Goal: Task Accomplishment & Management: Use online tool/utility

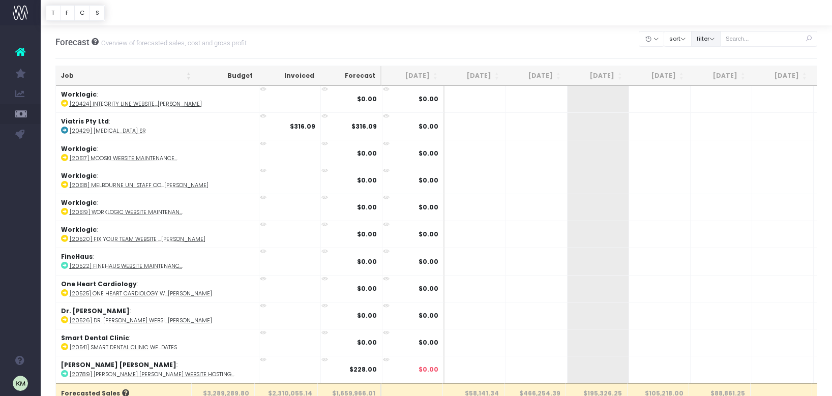
click at [720, 37] on button "filter" at bounding box center [705, 39] width 29 height 16
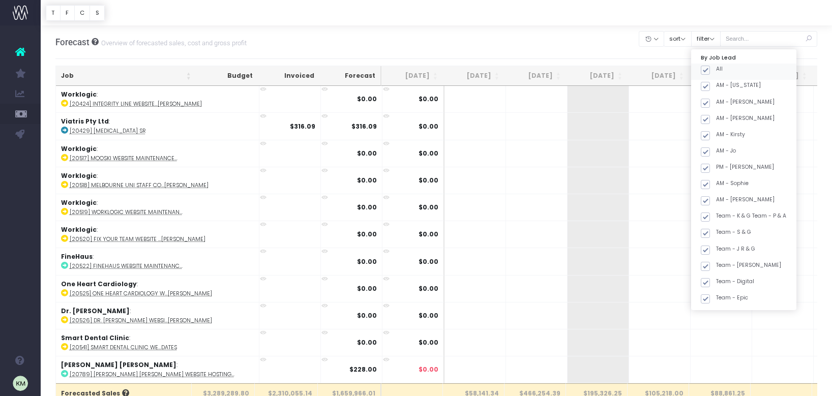
click at [710, 70] on span at bounding box center [705, 70] width 9 height 9
click at [720, 70] on input "All" at bounding box center [719, 68] width 7 height 7
checkbox input "false"
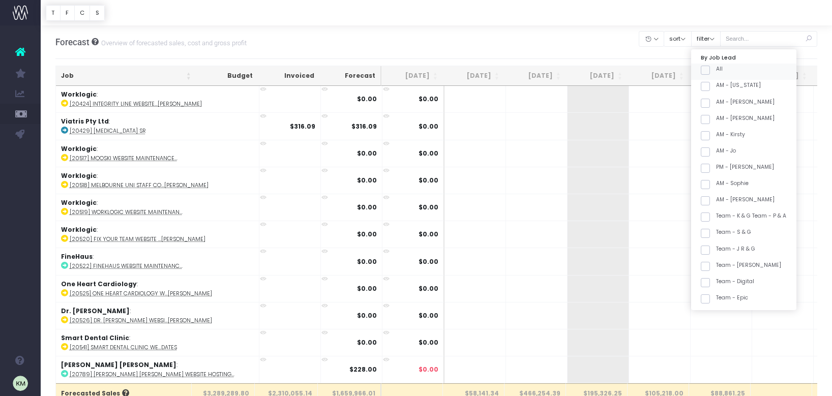
checkbox input "false"
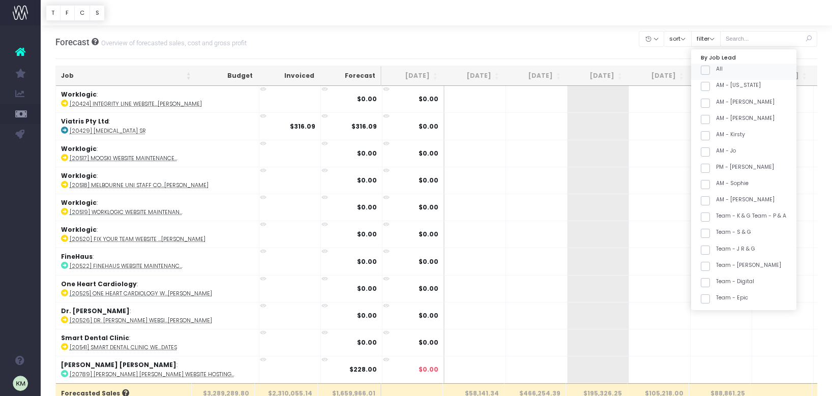
checkbox input "false"
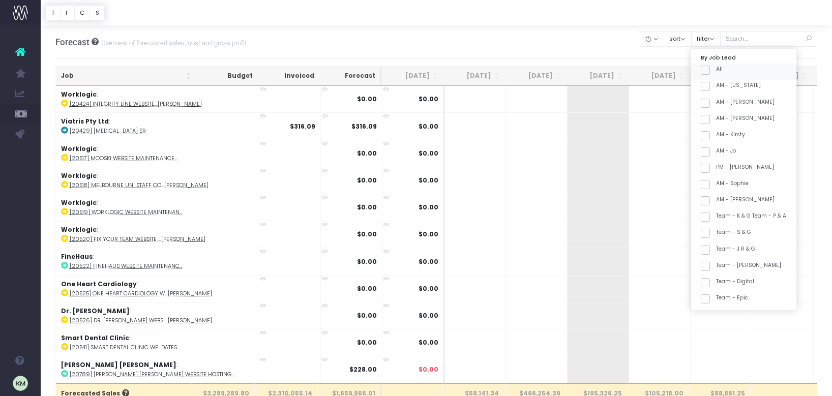
checkbox input "false"
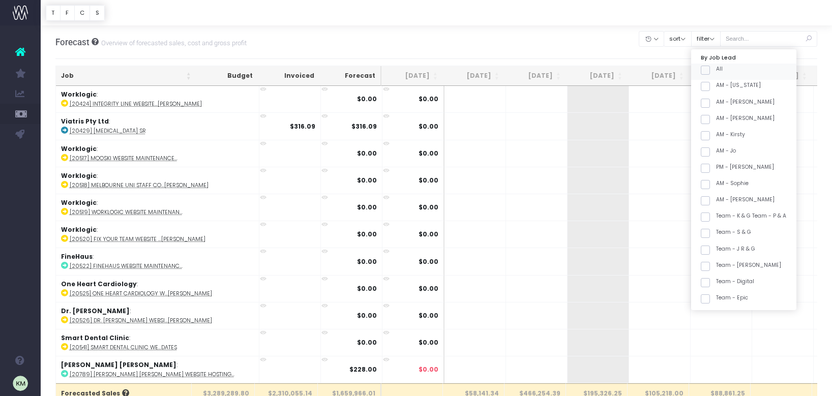
checkbox input "false"
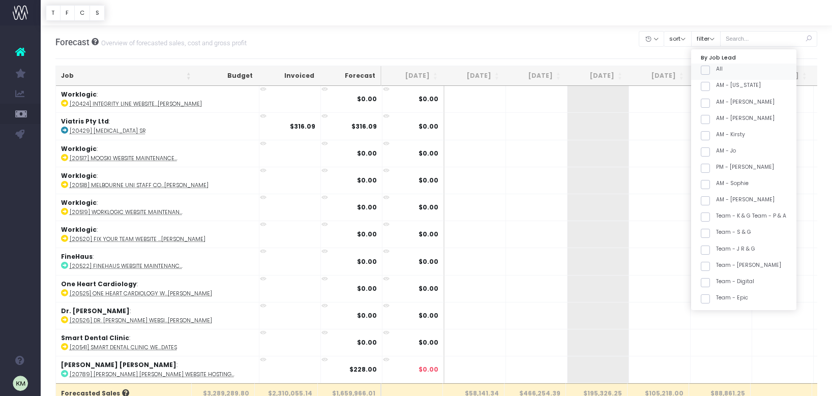
checkbox input "false"
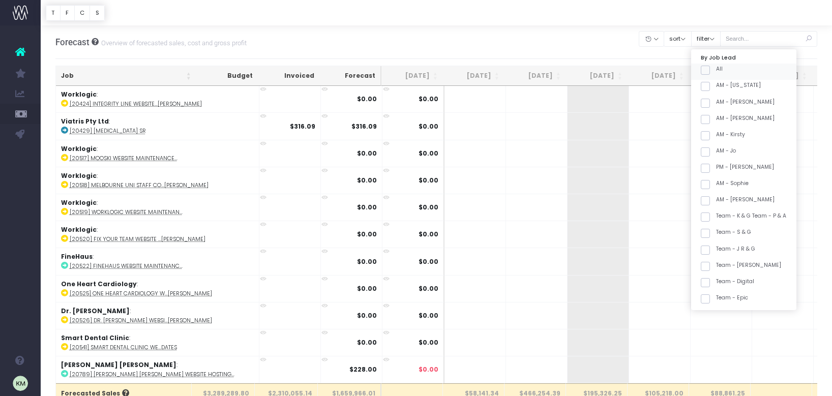
checkbox input "false"
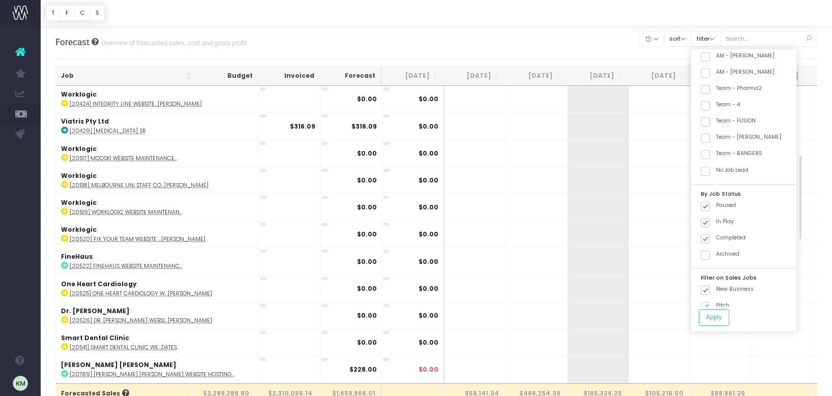
scroll to position [400, 0]
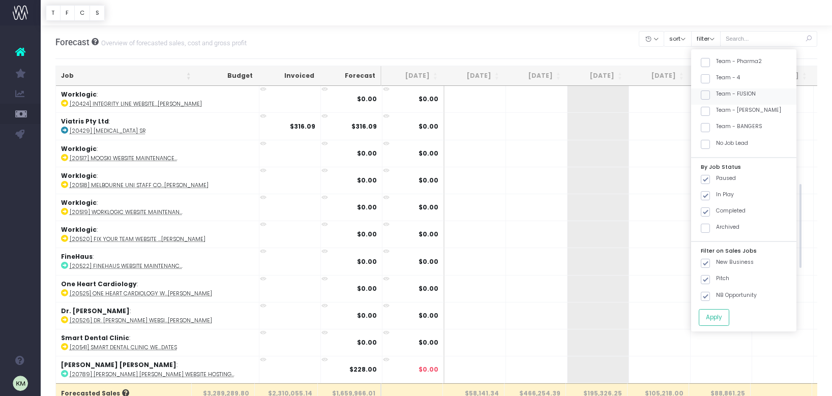
click at [710, 97] on span at bounding box center [705, 94] width 9 height 9
click at [716, 97] on input "Team - FUSION" at bounding box center [719, 93] width 7 height 7
checkbox input "true"
click at [710, 208] on span at bounding box center [705, 211] width 9 height 9
click at [719, 208] on input "Completed" at bounding box center [719, 210] width 7 height 7
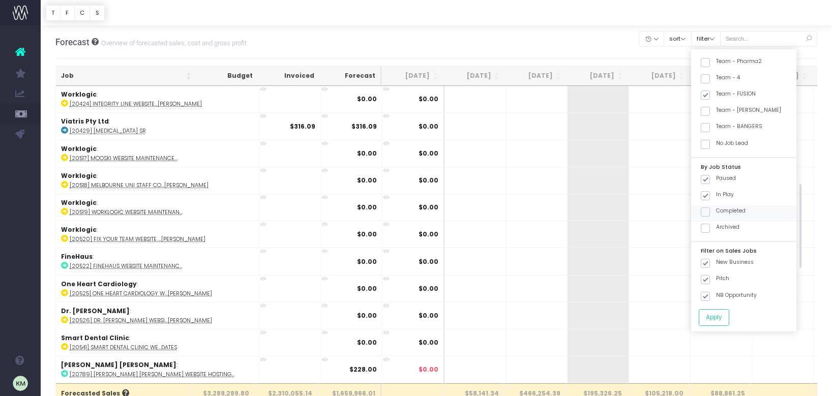
drag, startPoint x: 716, startPoint y: 211, endPoint x: 721, endPoint y: 216, distance: 7.2
click at [710, 211] on span at bounding box center [705, 211] width 9 height 9
click at [716, 211] on input "Completed" at bounding box center [719, 210] width 7 height 7
checkbox input "true"
click at [727, 319] on button "Apply" at bounding box center [714, 317] width 31 height 17
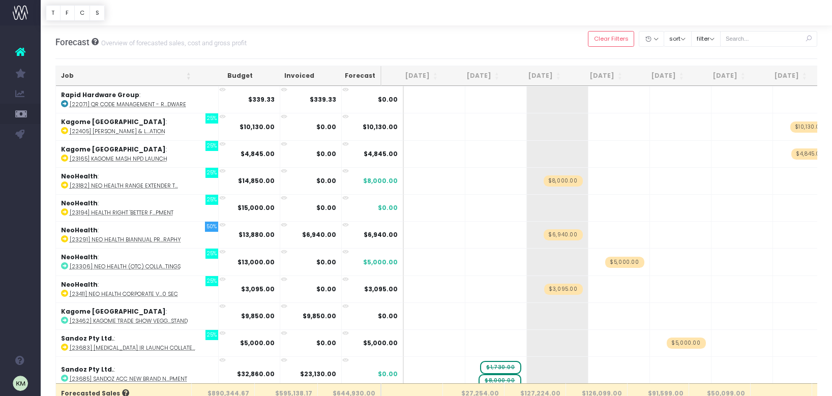
click at [184, 72] on th "Job" at bounding box center [126, 76] width 140 height 20
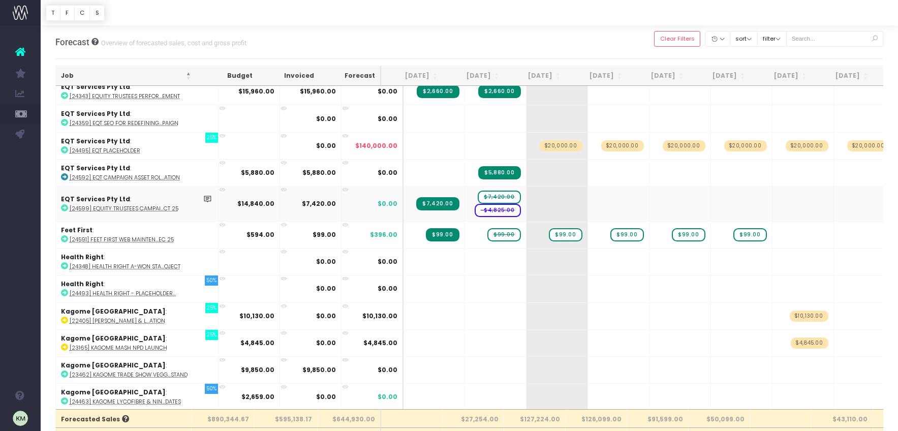
scroll to position [1178, 0]
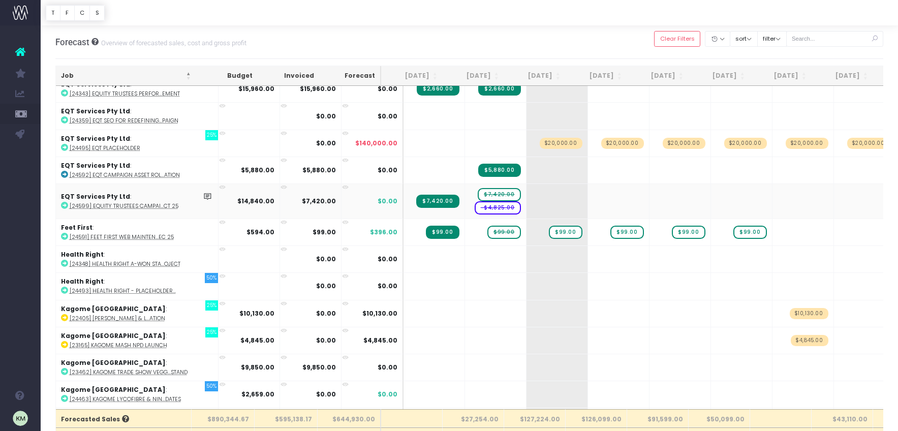
click at [478, 191] on span "$7,420.00" at bounding box center [499, 194] width 43 height 13
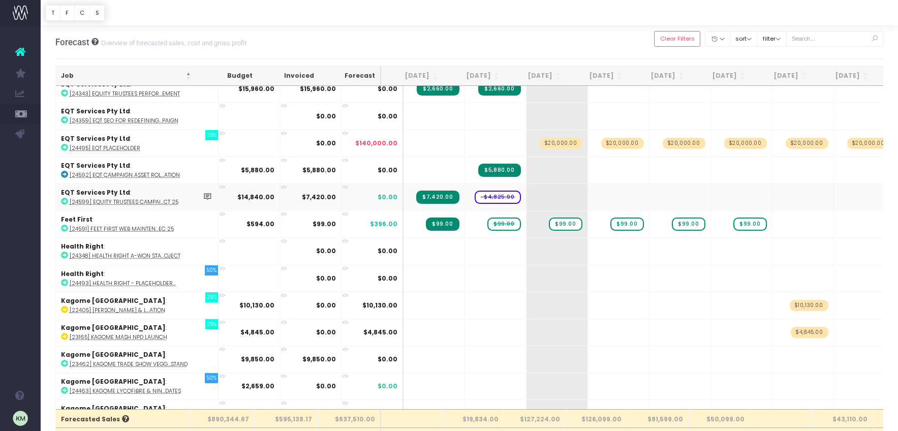
click at [475, 197] on span "-$4,825.00" at bounding box center [498, 197] width 46 height 13
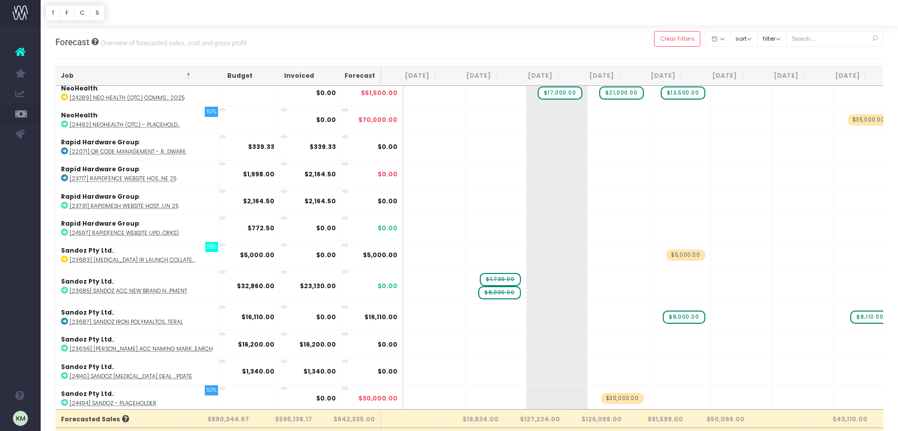
scroll to position [1853, 0]
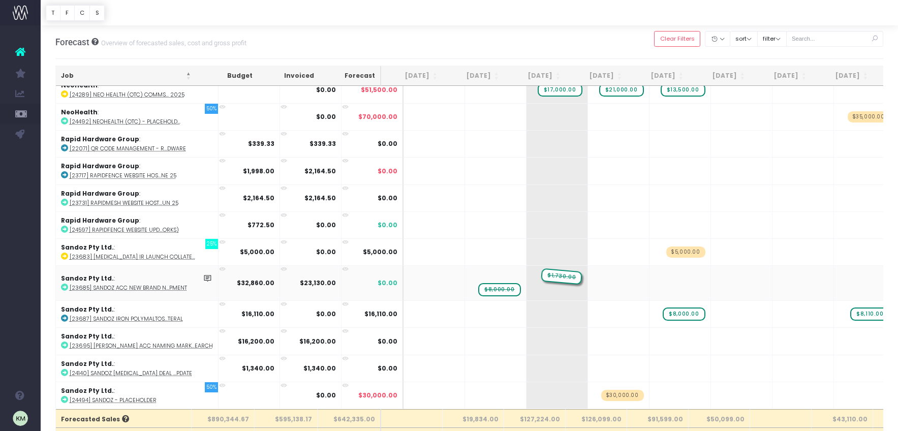
drag, startPoint x: 474, startPoint y: 269, endPoint x: 519, endPoint y: 266, distance: 44.4
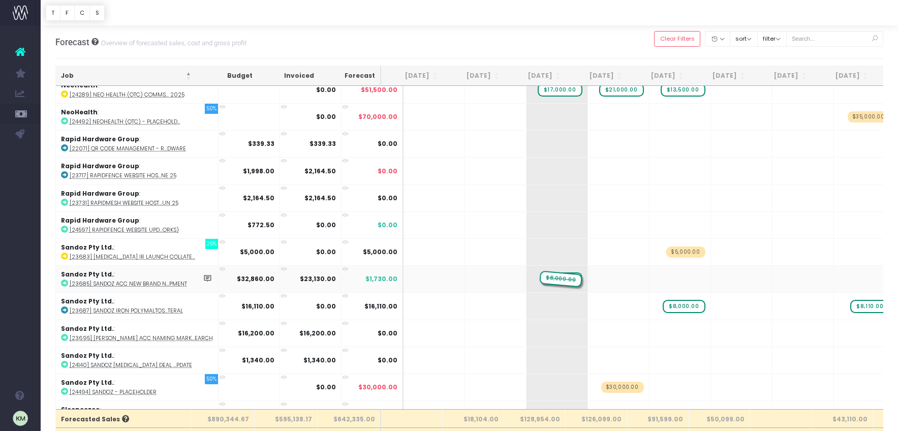
drag, startPoint x: 472, startPoint y: 274, endPoint x: 513, endPoint y: 282, distance: 42.5
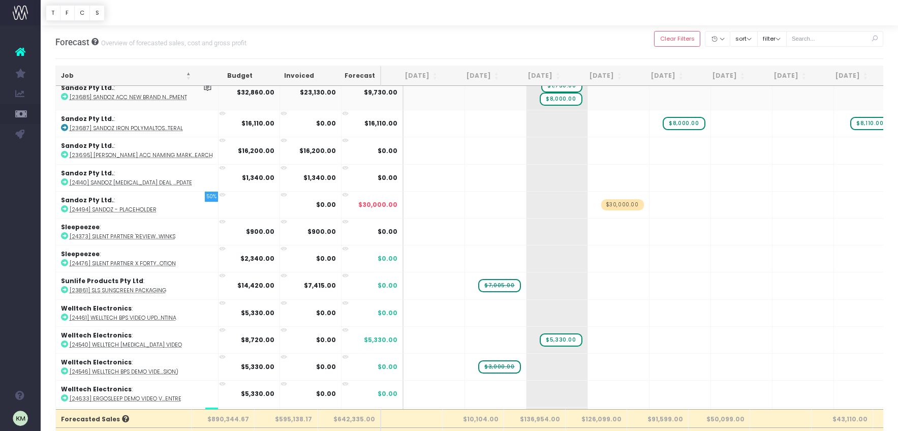
scroll to position [2046, 0]
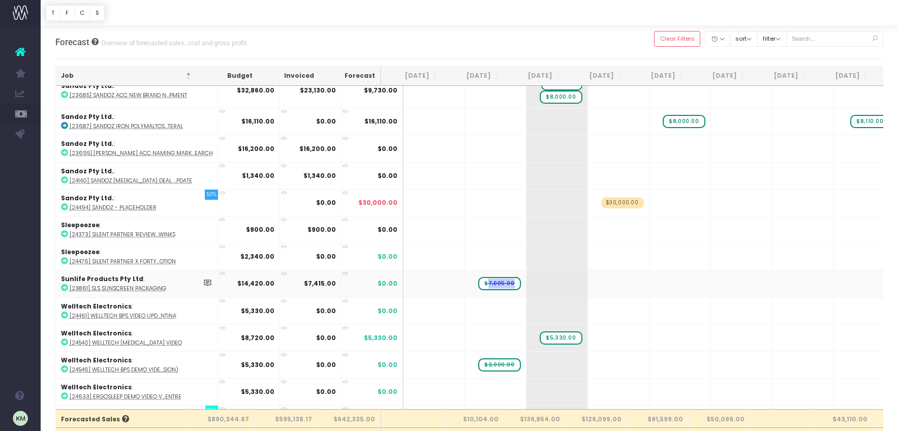
click at [478, 277] on span "$7,005.00" at bounding box center [499, 283] width 42 height 13
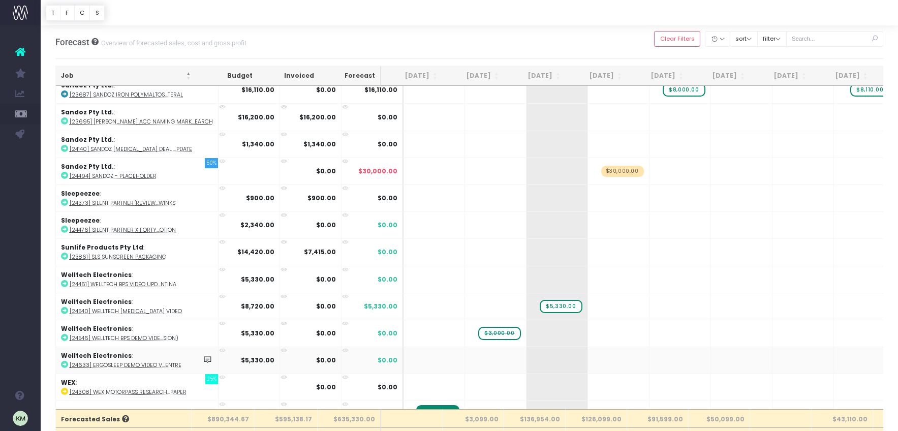
scroll to position [2097, 0]
